Goal: Transaction & Acquisition: Purchase product/service

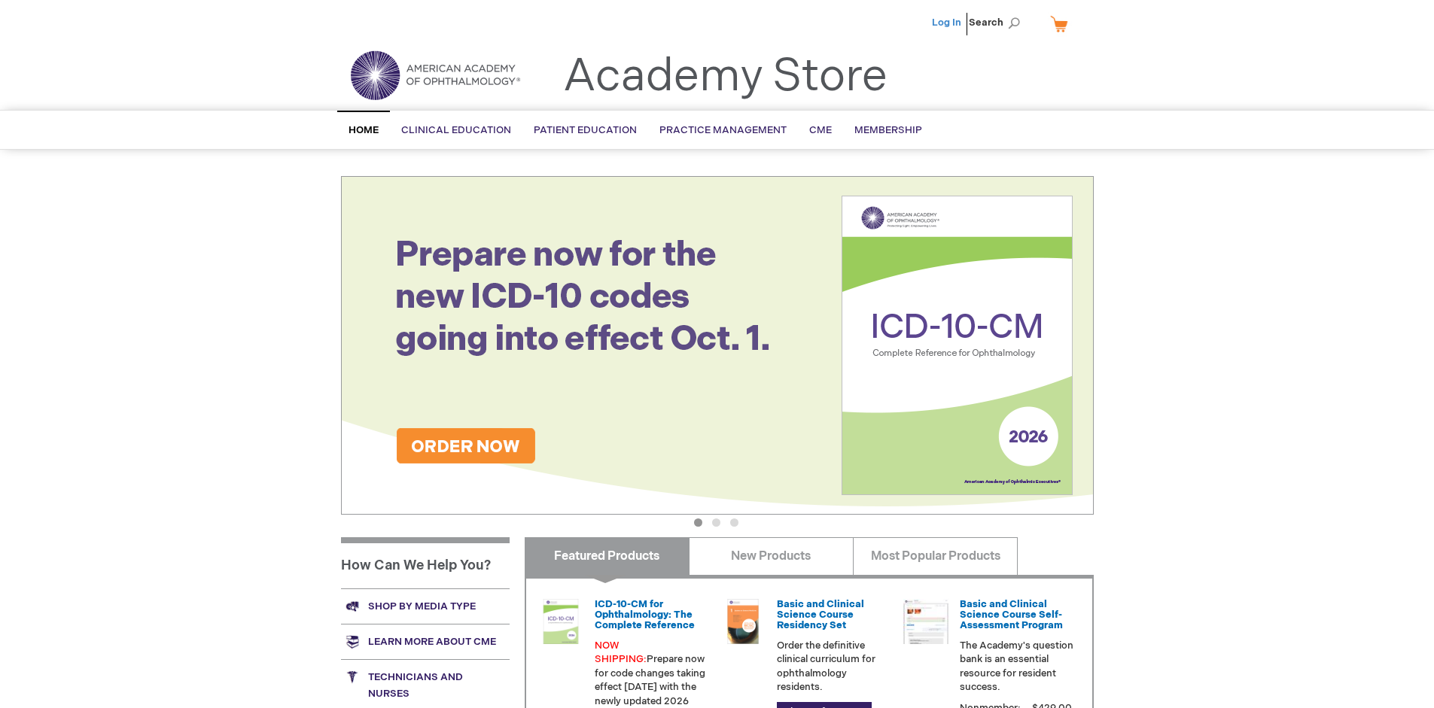
click at [948, 23] on link "Log In" at bounding box center [946, 23] width 29 height 12
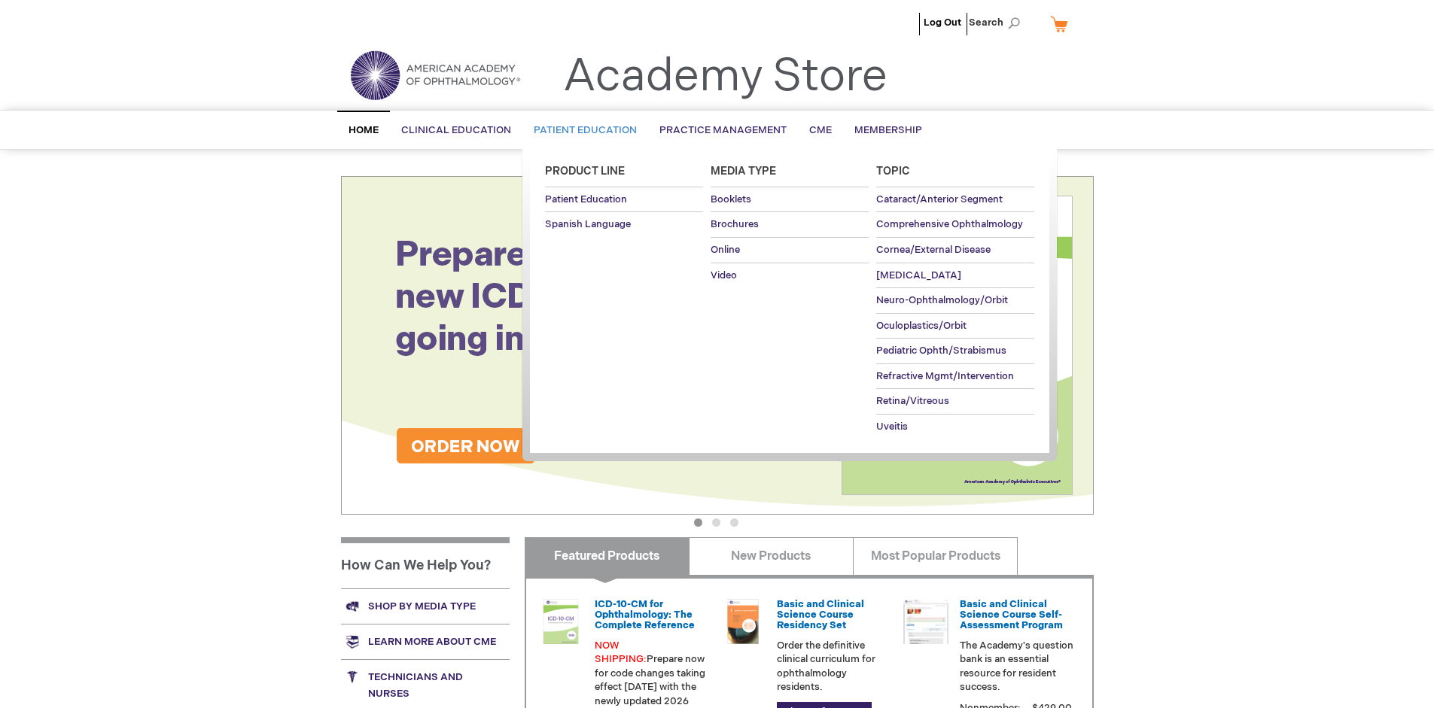
click at [581, 130] on span "Patient Education" at bounding box center [585, 130] width 103 height 12
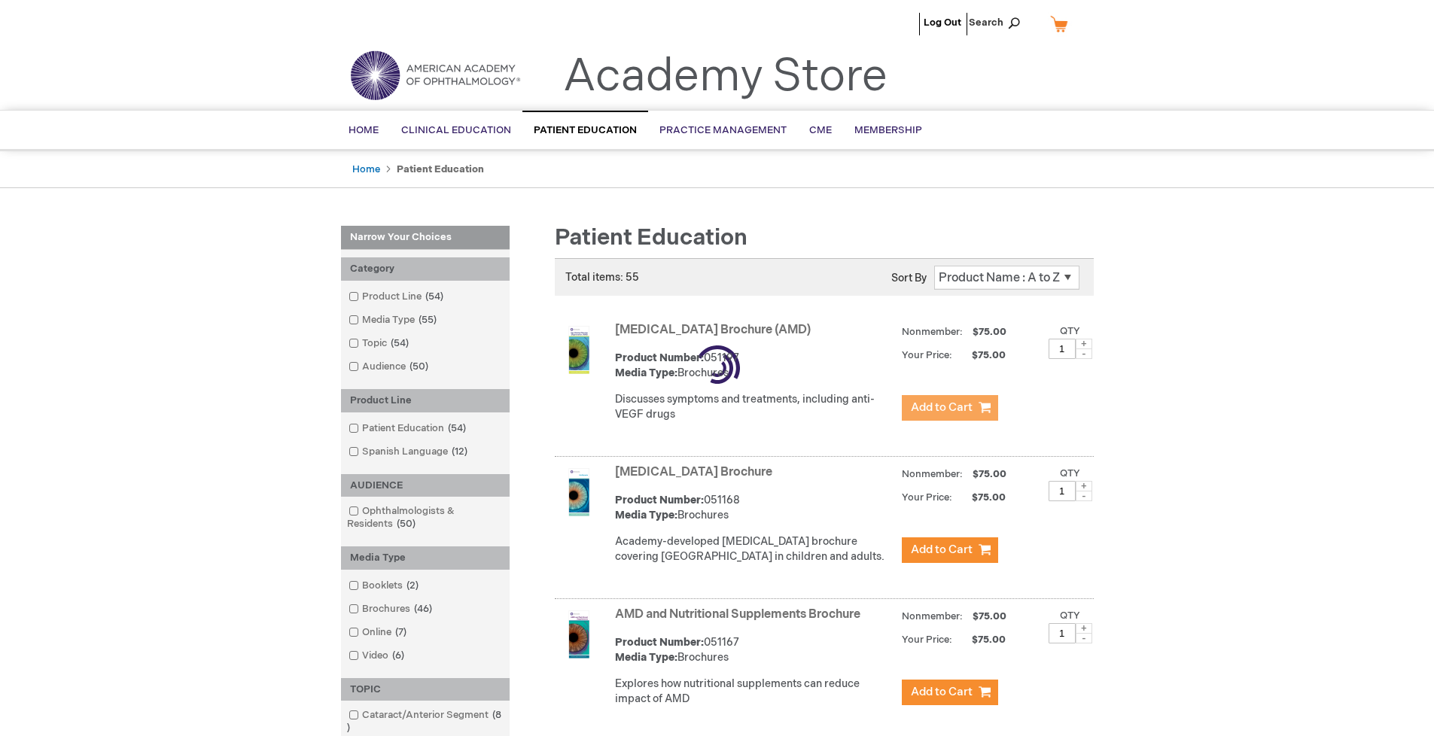
click at [949, 408] on span "Add to Cart" at bounding box center [942, 407] width 62 height 14
